Goal: Task Accomplishment & Management: Manage account settings

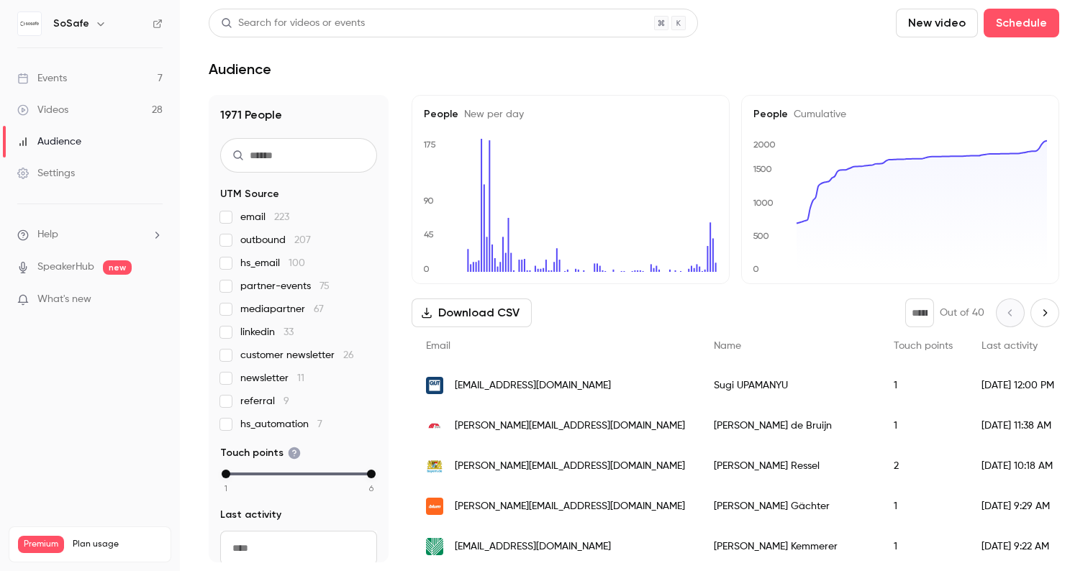
click at [108, 66] on link "Events 7" at bounding box center [90, 79] width 180 height 32
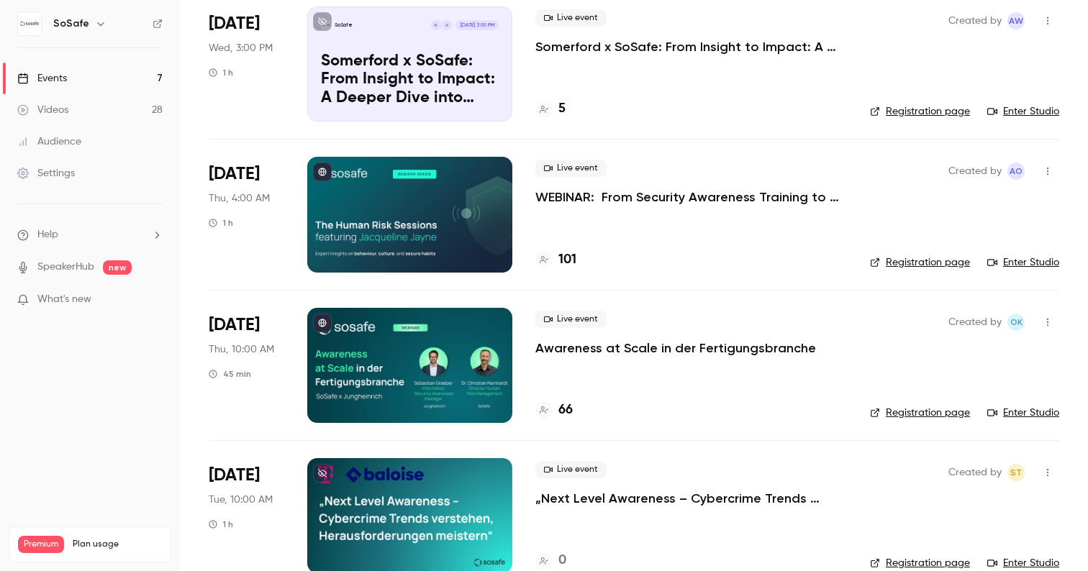
scroll to position [122, 0]
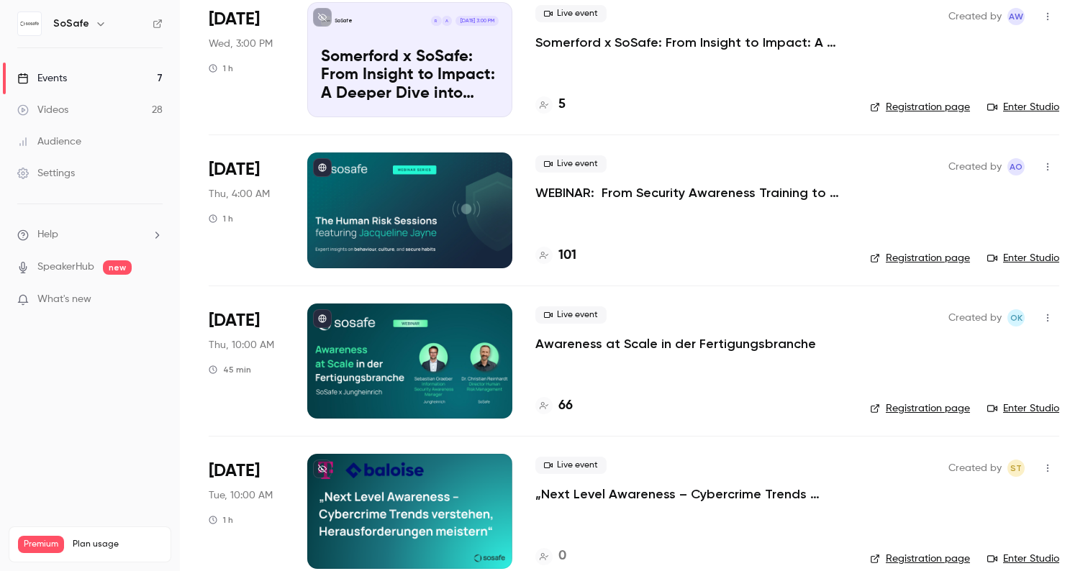
click at [559, 340] on p "Awareness at Scale in der Fertigungsbranche" at bounding box center [675, 343] width 281 height 17
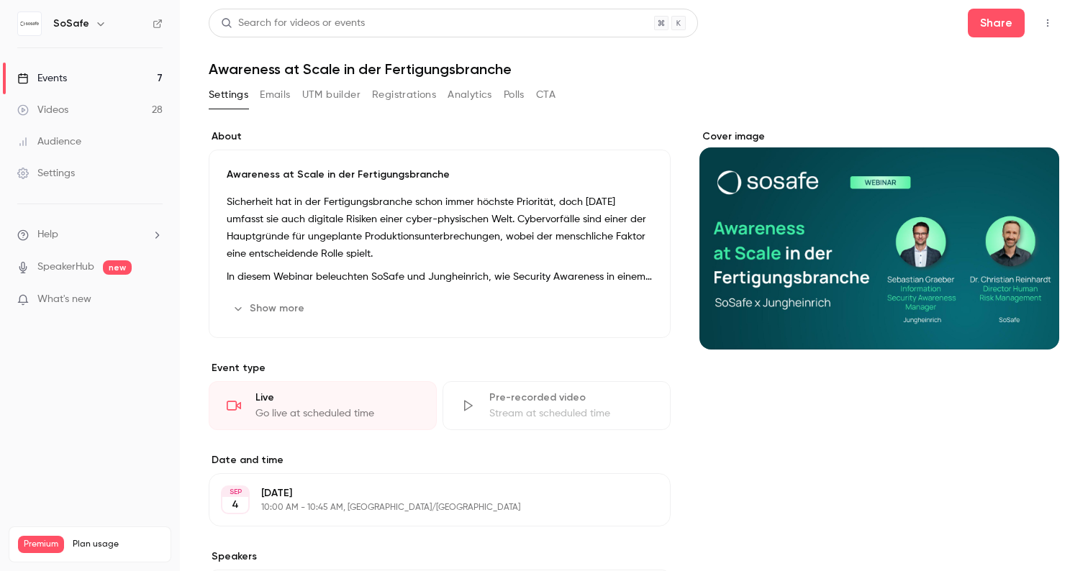
click at [416, 90] on button "Registrations" at bounding box center [404, 94] width 64 height 23
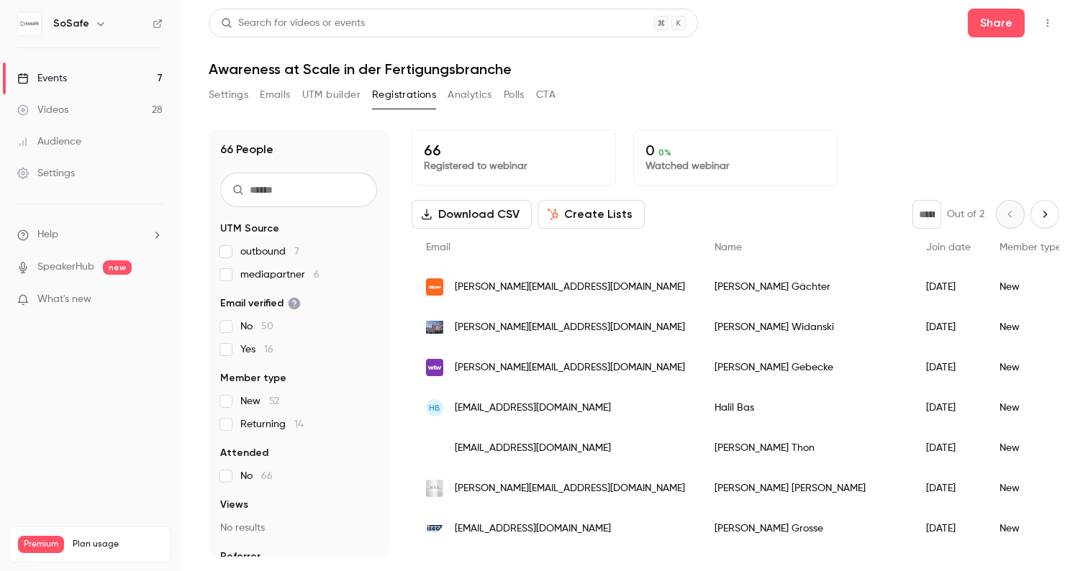
scroll to position [42, 0]
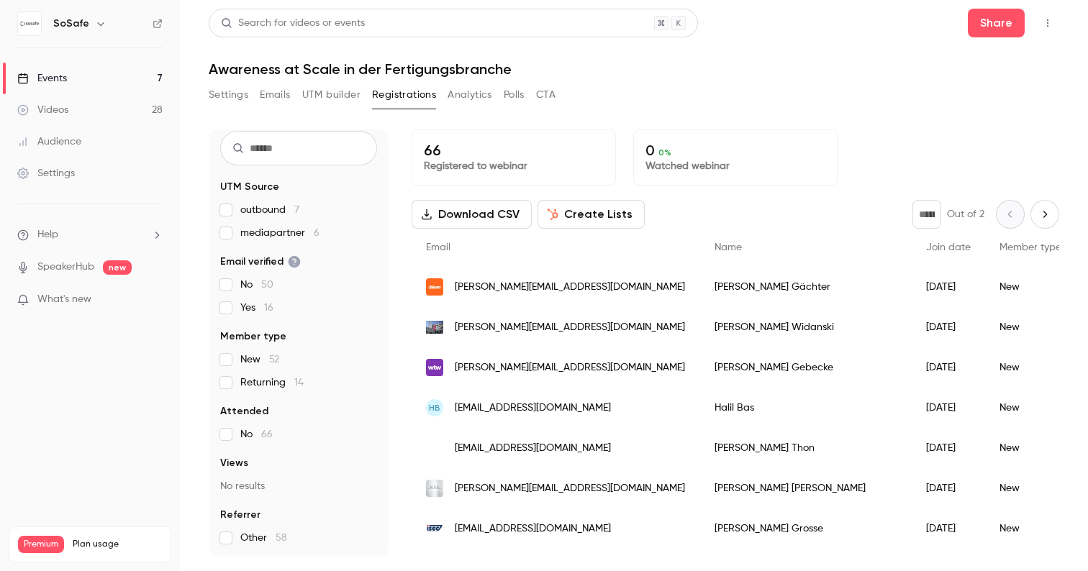
click at [222, 99] on button "Settings" at bounding box center [229, 94] width 40 height 23
